Goal: Transaction & Acquisition: Subscribe to service/newsletter

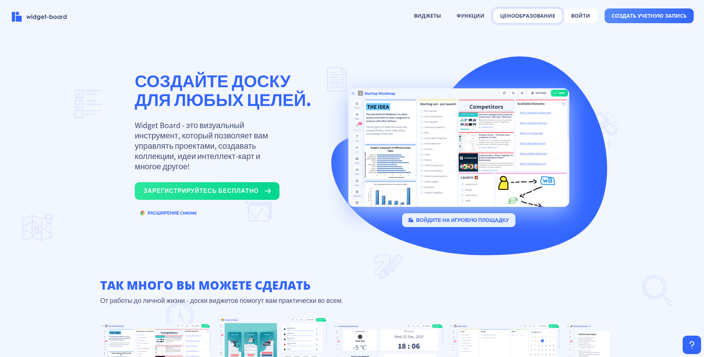
click at [550, 15] on button "ценообразование" at bounding box center [527, 16] width 68 height 14
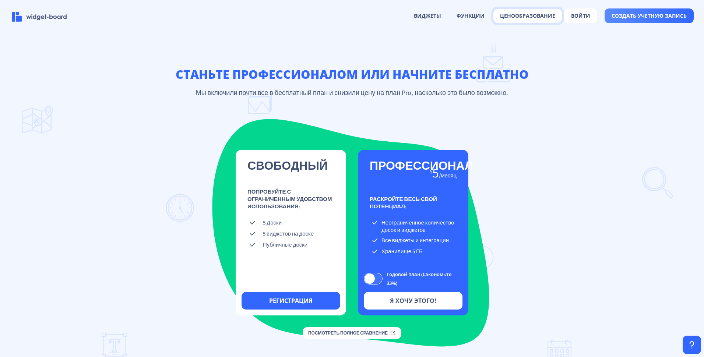
scroll to position [1009, 0]
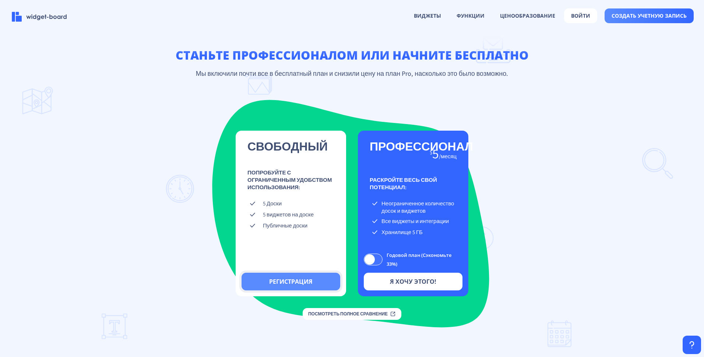
click at [279, 290] on button "Регистрация" at bounding box center [291, 282] width 99 height 18
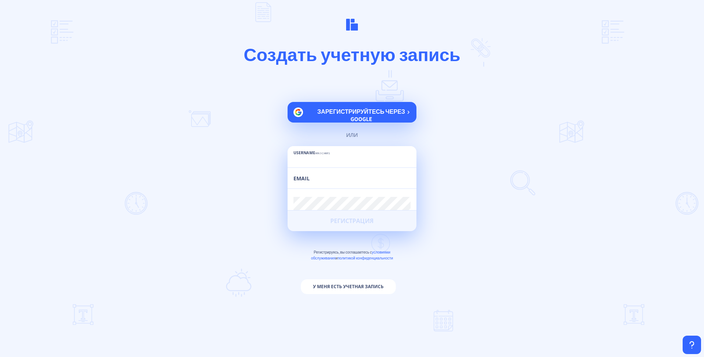
click at [364, 117] on span "Зарегистрируйтесь через Google" at bounding box center [361, 115] width 88 height 15
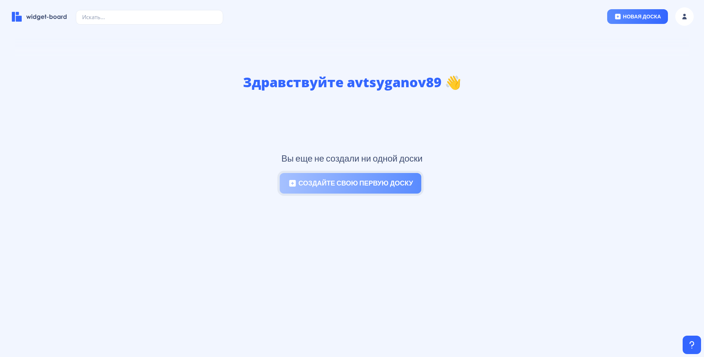
click at [405, 186] on font "Создайте свою первую доску" at bounding box center [355, 183] width 114 height 9
